Goal: Information Seeking & Learning: Learn about a topic

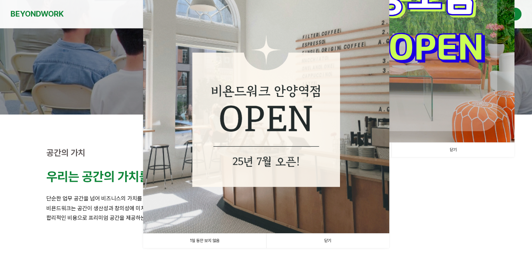
scroll to position [106, 0]
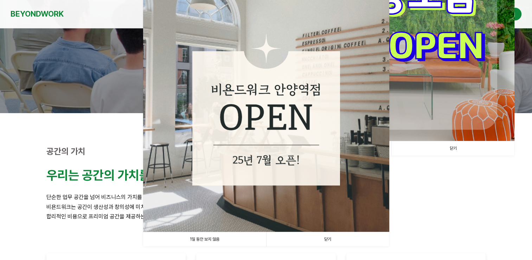
click at [217, 240] on link "1일 동안 보지 않음" at bounding box center [204, 239] width 123 height 14
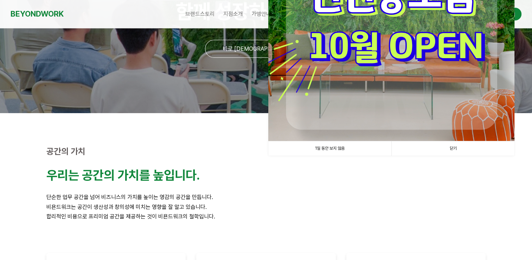
click at [336, 146] on link "1일 동안 보지 않음" at bounding box center [330, 148] width 123 height 14
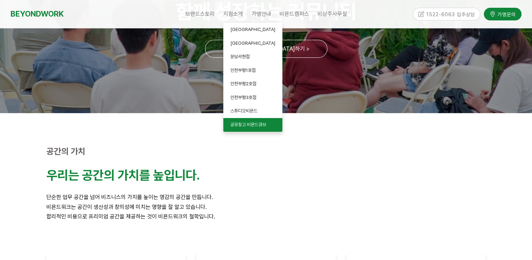
click at [248, 123] on span "공유창고 비욘드큐브" at bounding box center [249, 124] width 36 height 5
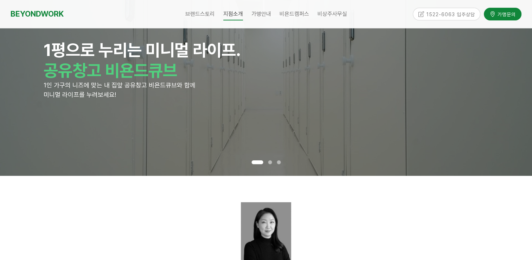
scroll to position [176, 0]
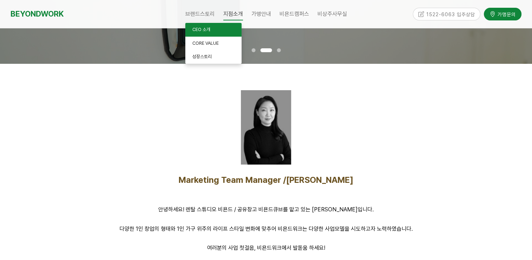
click at [199, 28] on span "CEO 소개" at bounding box center [202, 29] width 18 height 5
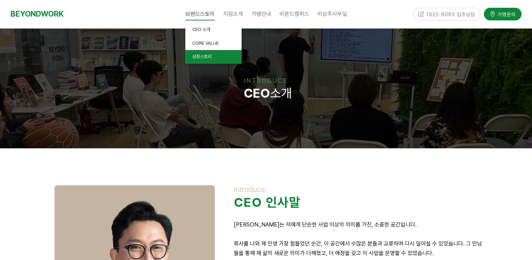
click at [203, 56] on span "성장스토리" at bounding box center [202, 56] width 19 height 5
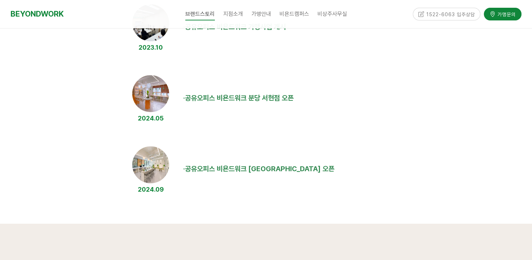
scroll to position [774, 0]
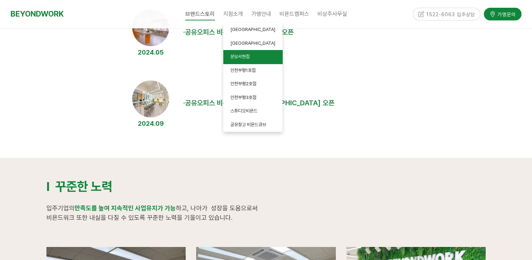
click at [242, 55] on span "분당서현점" at bounding box center [240, 56] width 19 height 5
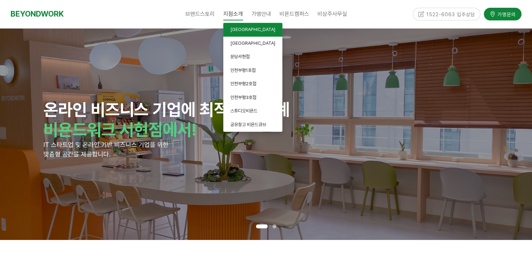
click at [241, 30] on span "[GEOGRAPHIC_DATA]" at bounding box center [253, 29] width 45 height 5
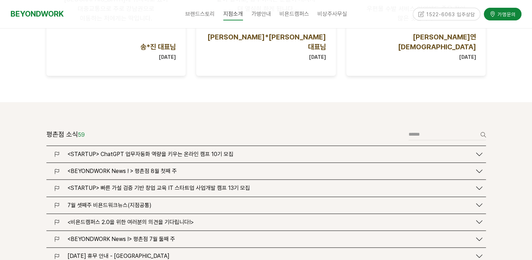
scroll to position [774, 0]
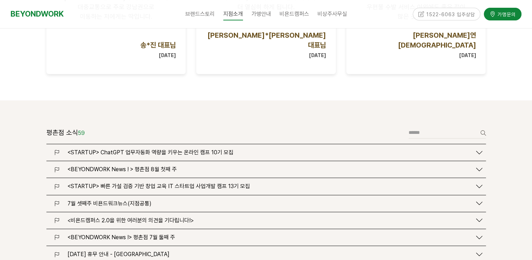
click at [279, 166] on div "<BEYONDWORK News ! > 평촌점 8월 첫째 주" at bounding box center [268, 169] width 408 height 7
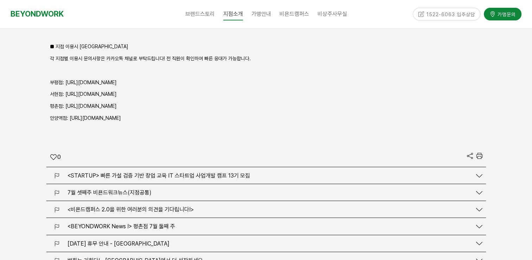
scroll to position [1302, 0]
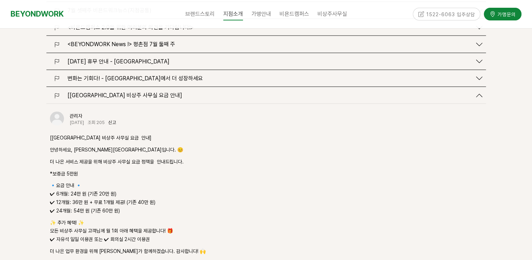
scroll to position [1337, 0]
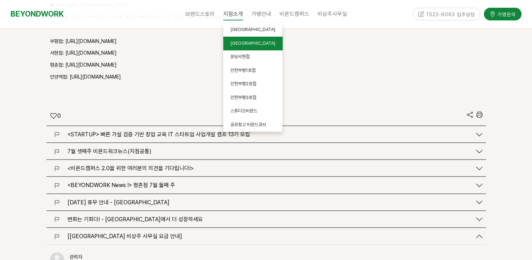
click at [238, 45] on span "[GEOGRAPHIC_DATA]" at bounding box center [253, 42] width 45 height 5
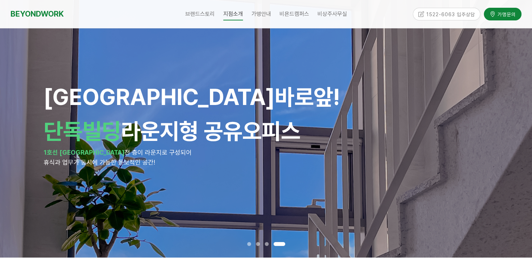
scroll to position [70, 0]
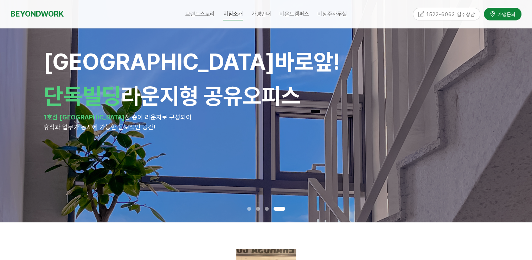
click at [410, 119] on p "1호선 [GEOGRAPHIC_DATA] 전 층이 라운지로 구성되어" at bounding box center [267, 118] width 446 height 10
